Goal: Transaction & Acquisition: Download file/media

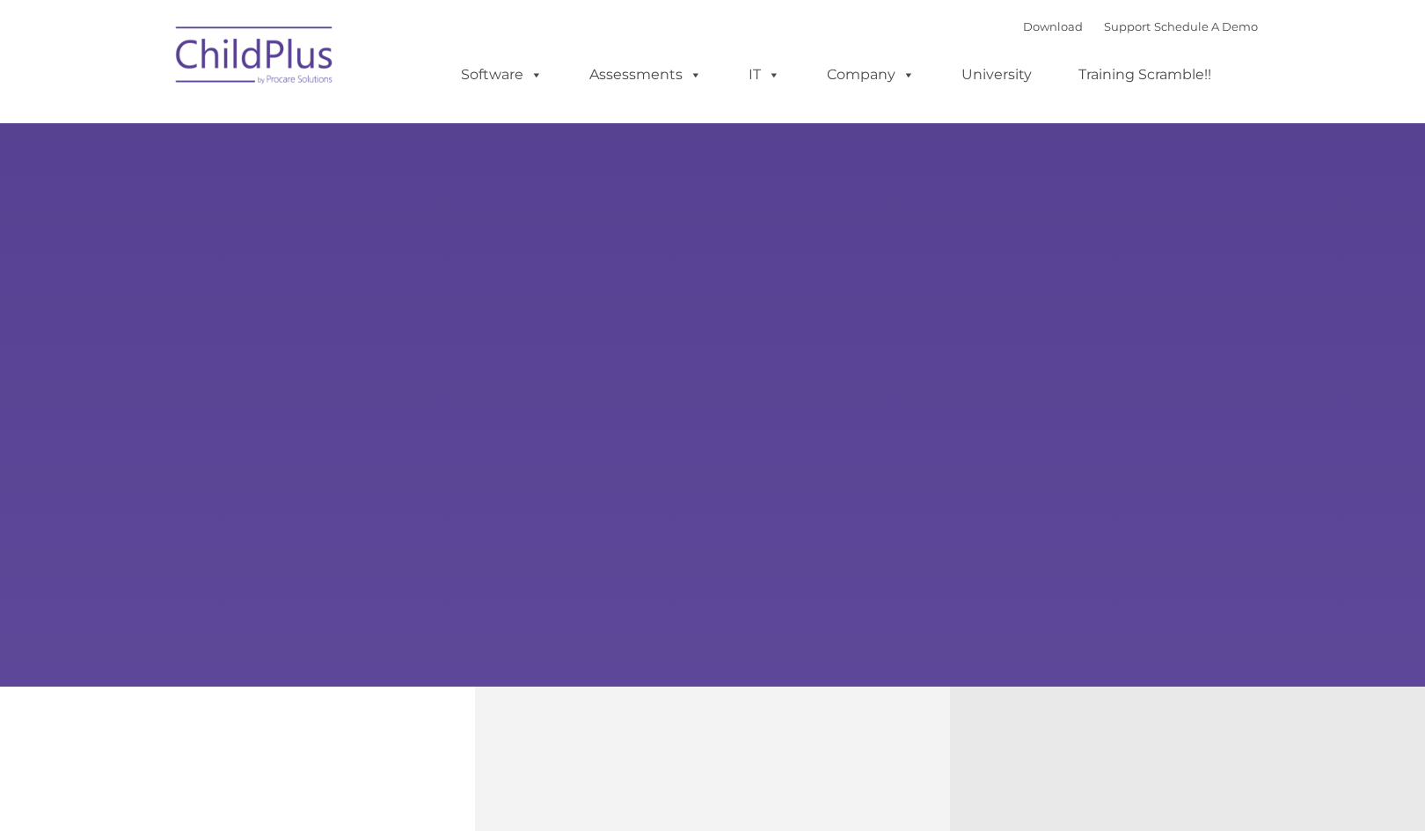
type input ""
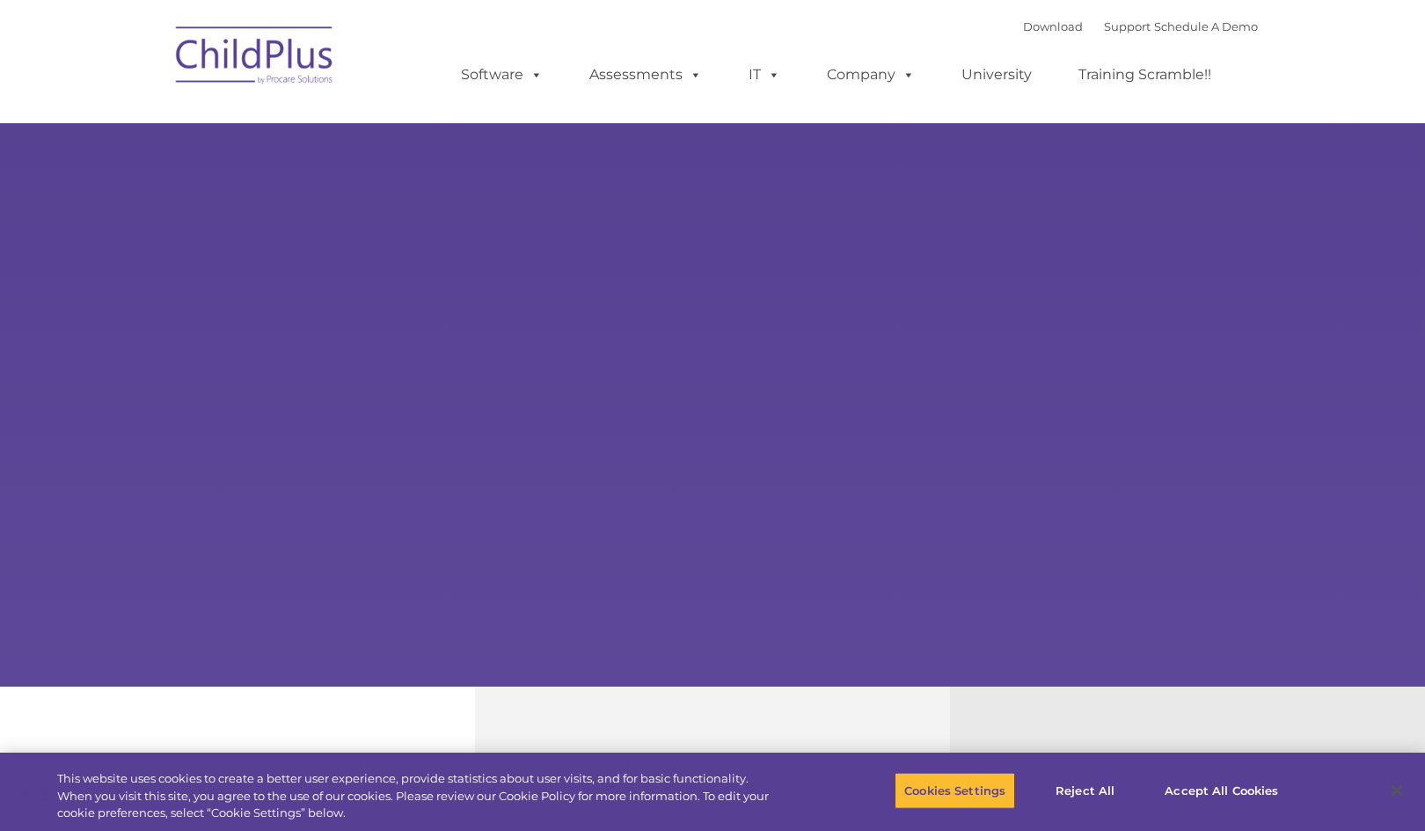
select select "MEDIUM"
type input ""
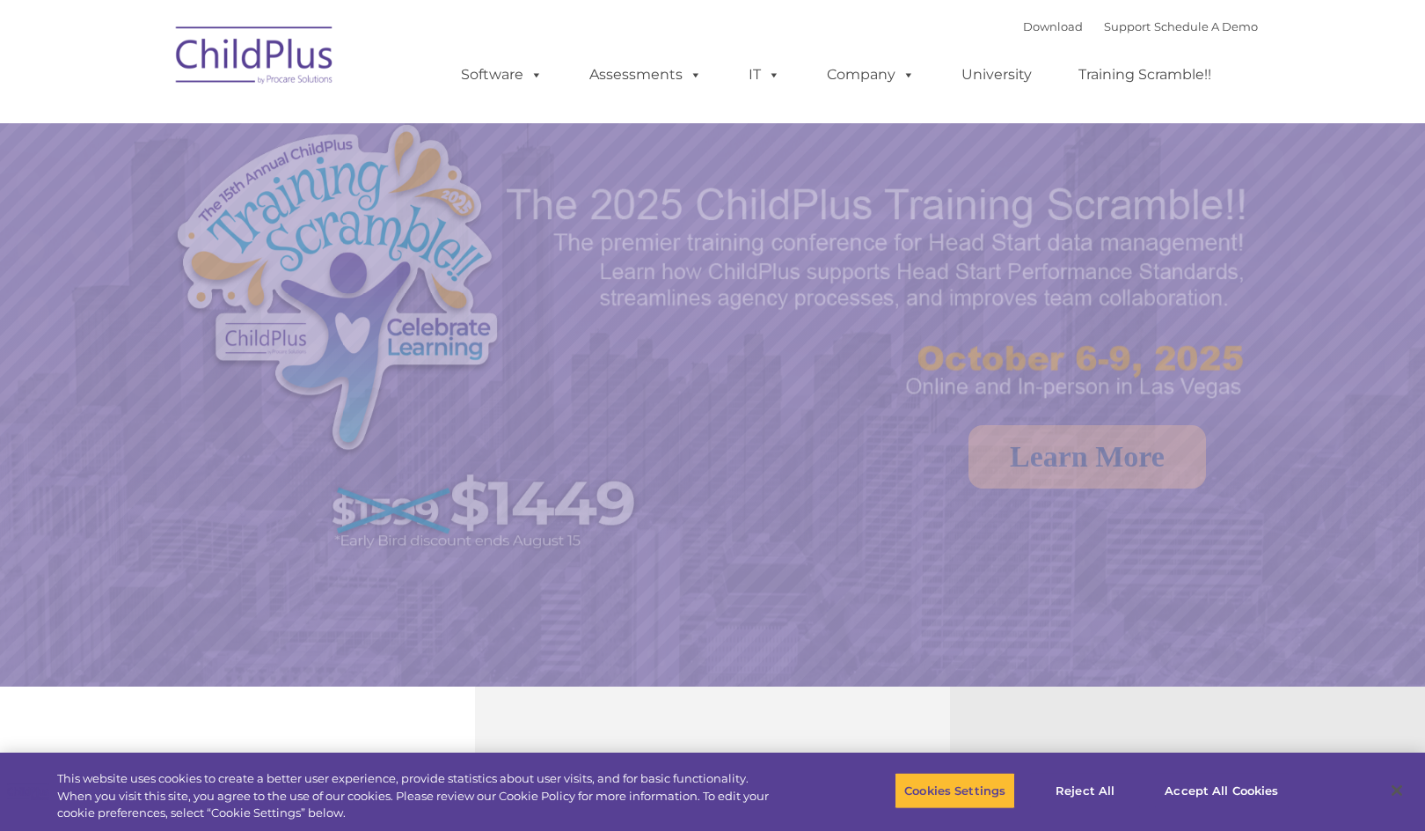
select select "MEDIUM"
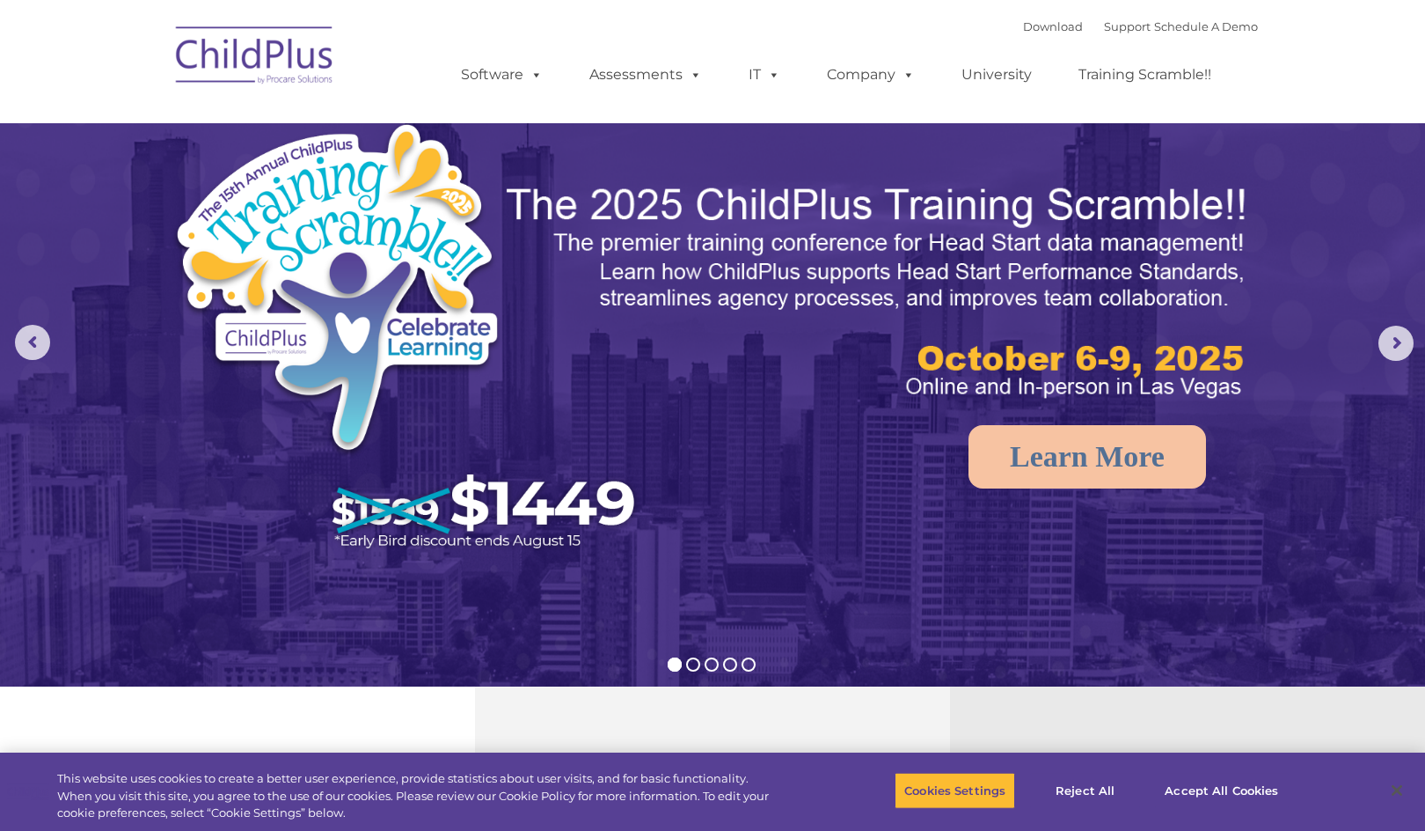
drag, startPoint x: 1027, startPoint y: 32, endPoint x: 977, endPoint y: 26, distance: 50.4
click at [977, 26] on div "Download Support | Schedule A Demo  MENU MENU Software ChildPlus: The original…" at bounding box center [842, 61] width 832 height 97
click at [1052, 30] on link "Download" at bounding box center [1053, 26] width 60 height 14
